Goal: Book appointment/travel/reservation

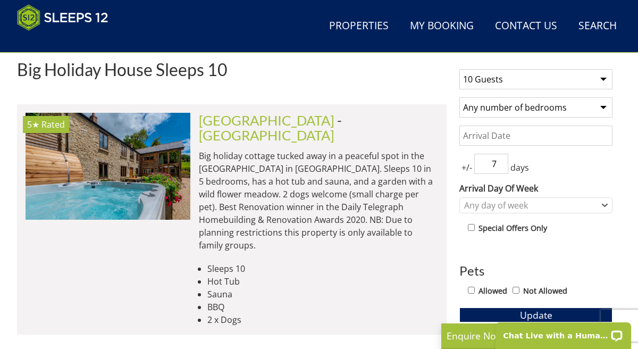
scroll to position [420, 0]
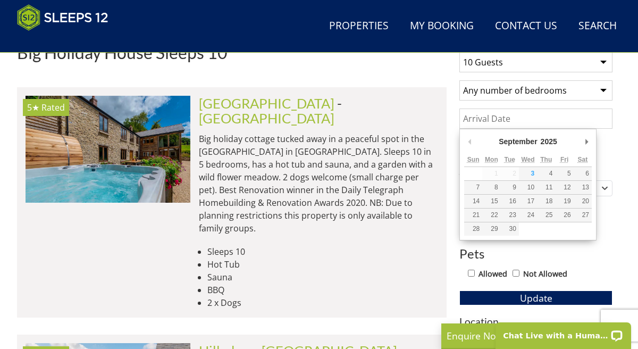
click at [579, 119] on input "Date" at bounding box center [536, 119] width 153 height 20
type input "[DATE]"
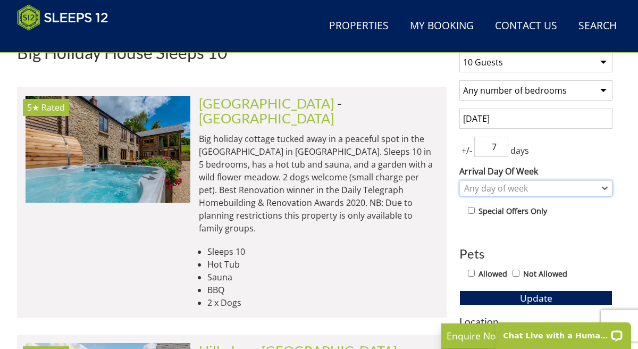
click at [500, 188] on div "Any day of week" at bounding box center [531, 189] width 138 height 12
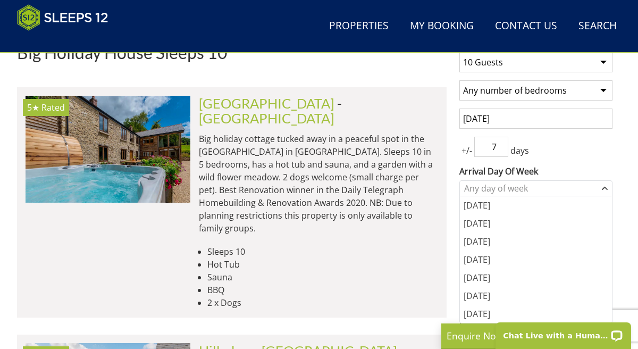
click at [549, 151] on div "+/- 7 days" at bounding box center [536, 147] width 153 height 20
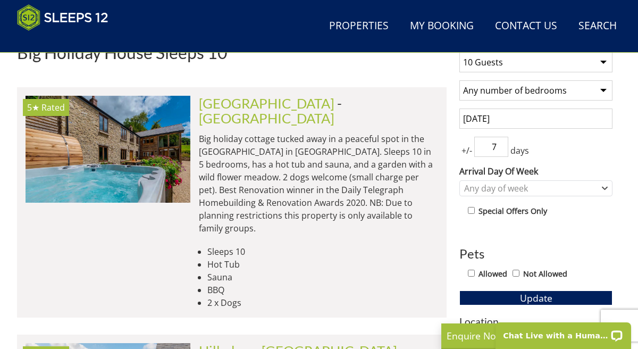
click at [495, 150] on input "7" at bounding box center [492, 147] width 34 height 20
type input "0"
click at [564, 150] on div "+/- 0 days" at bounding box center [536, 147] width 153 height 20
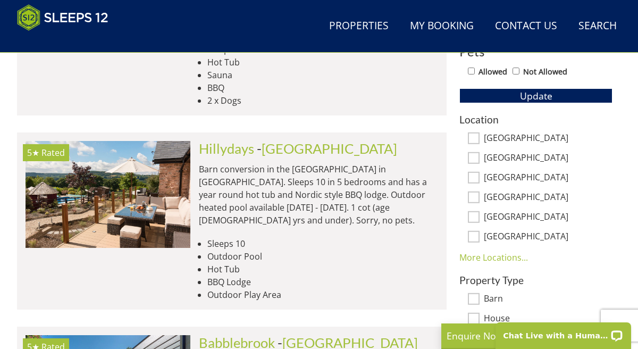
scroll to position [623, 0]
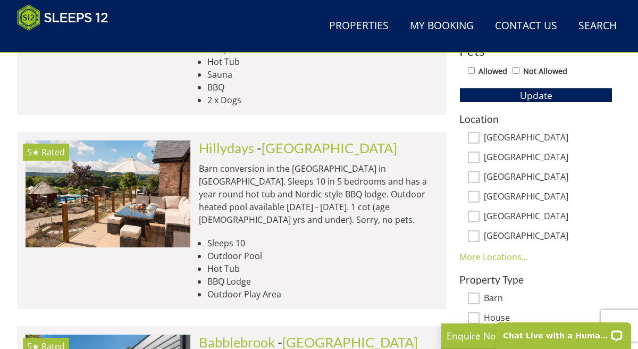
click at [471, 195] on input "[GEOGRAPHIC_DATA]" at bounding box center [474, 197] width 12 height 12
checkbox input "true"
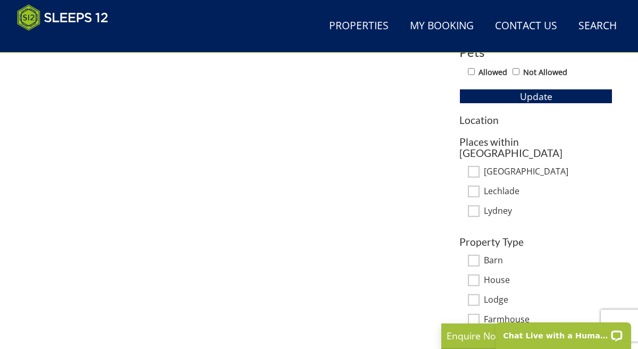
scroll to position [617, 0]
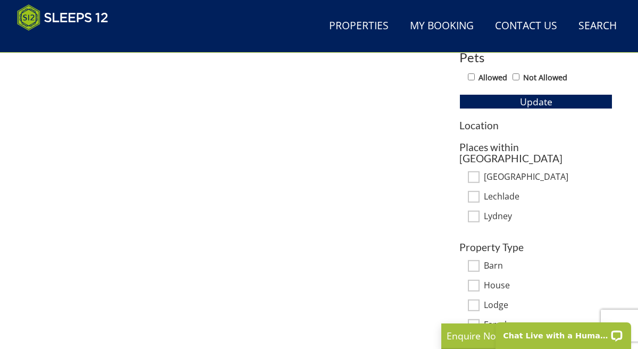
click at [479, 121] on h3 "Location" at bounding box center [536, 125] width 153 height 11
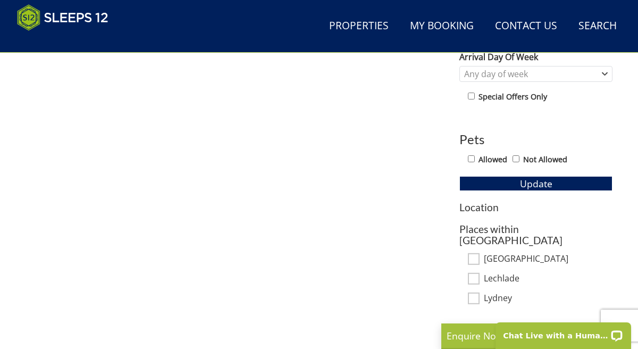
scroll to position [528, 0]
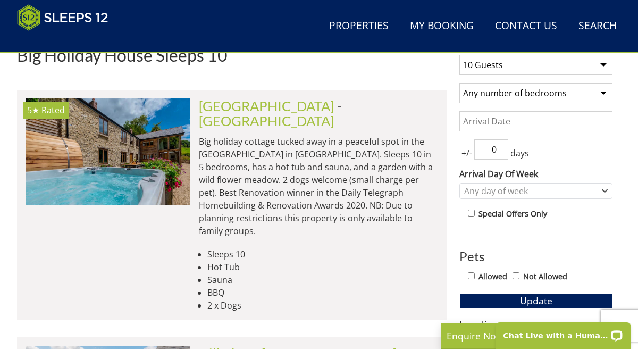
scroll to position [418, 0]
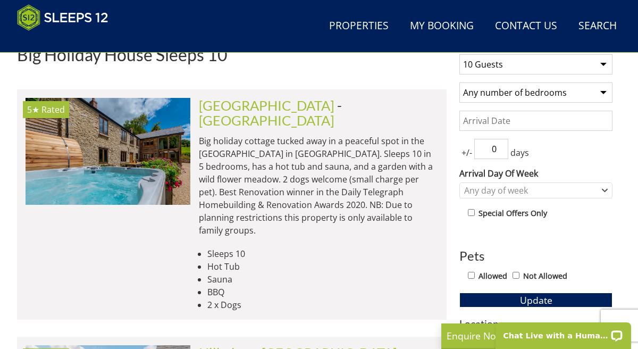
click at [511, 126] on input "Date" at bounding box center [536, 121] width 153 height 20
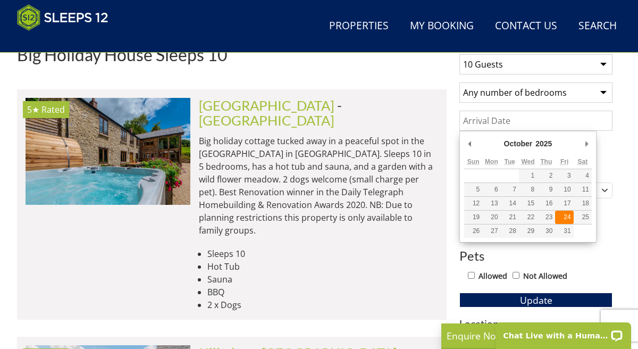
type input "[DATE]"
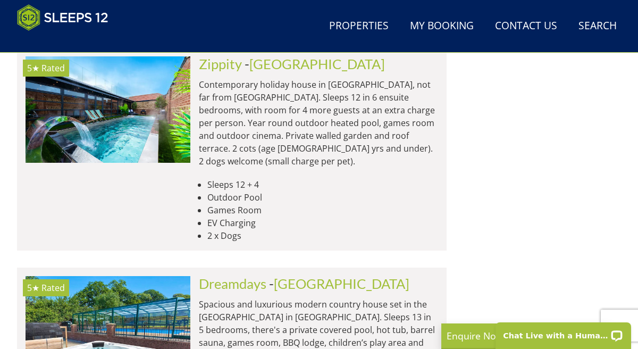
scroll to position [4529, 0]
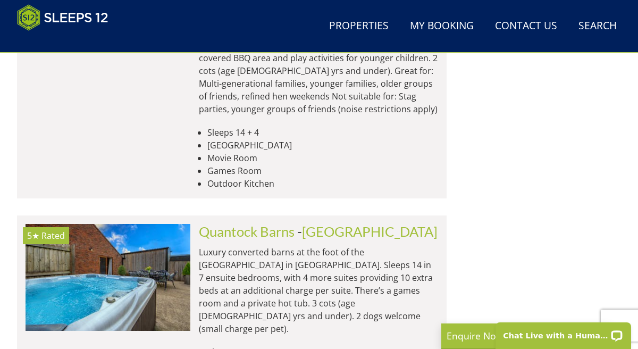
scroll to position [8819, 0]
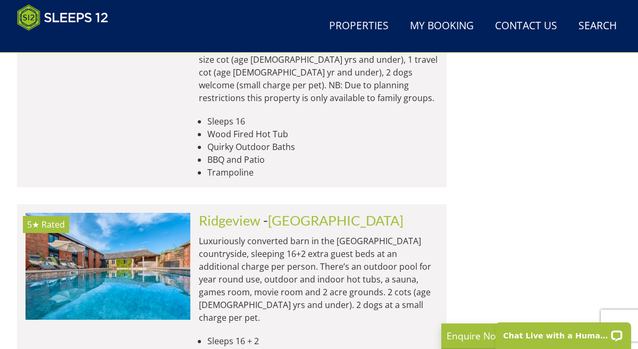
scroll to position [10625, 0]
